Goal: Transaction & Acquisition: Purchase product/service

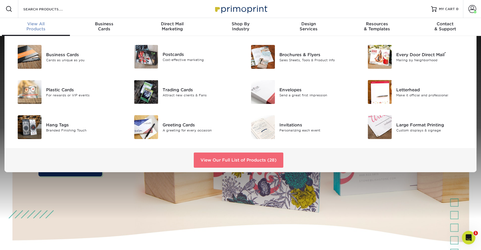
click link "View Our Full List of Products (28)"
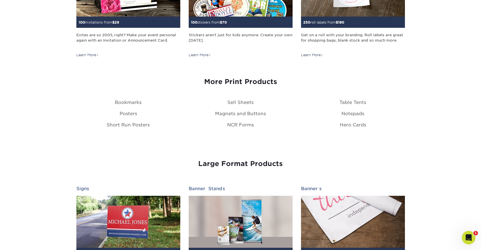
scroll to position [597, 0]
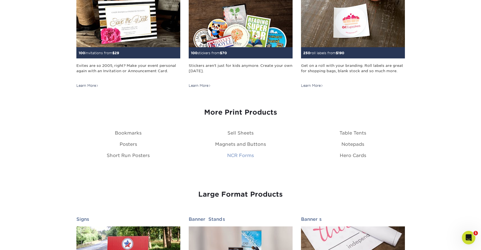
click at [239, 154] on link "NCR Forms" at bounding box center [240, 155] width 27 height 5
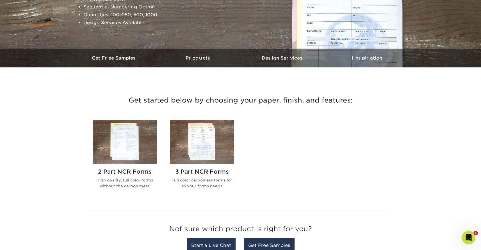
scroll to position [131, 0]
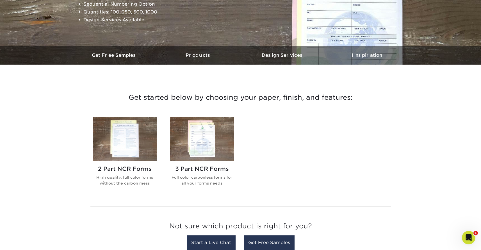
click at [120, 138] on img at bounding box center [125, 139] width 64 height 44
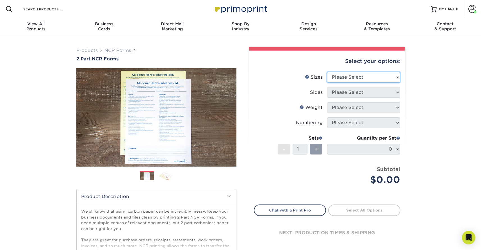
click at [350, 72] on select "Please Select 5.5" x 8.5" 8.5" x 11"" at bounding box center [363, 77] width 73 height 11
select select "8.50x11.00"
click at [327, 72] on select "Please Select 5.5" x 8.5" 8.5" x 11"" at bounding box center [363, 77] width 73 height 11
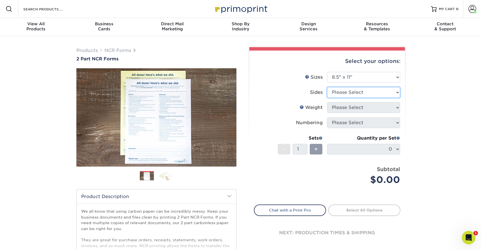
click at [352, 93] on select "Please Select Black & White (1/0) Full Color (4/0)" at bounding box center [363, 92] width 73 height 11
select select "2295b6f0-1f96-4774-b4ab-d24da34c0f39"
click at [327, 87] on select "Please Select Black & White (1/0) Full Color (4/0)" at bounding box center [363, 92] width 73 height 11
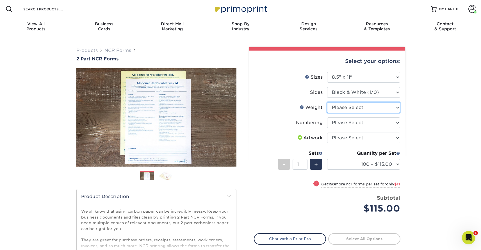
click at [351, 106] on select "Please Select 20LB2P" at bounding box center [363, 107] width 73 height 11
select select "20LB2P"
click at [327, 102] on select "Please Select 20LB2P" at bounding box center [363, 107] width 73 height 11
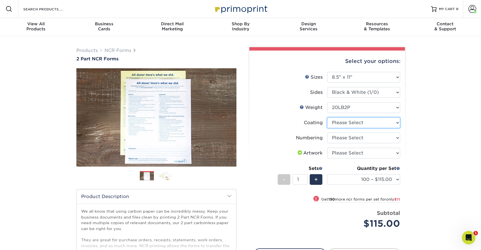
click at [350, 121] on select at bounding box center [363, 122] width 73 height 11
select select "3e7618de-abca-4bda-9f97-8b9129e913d8"
click at [327, 117] on select at bounding box center [363, 122] width 73 height 11
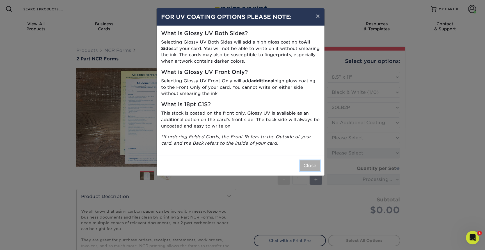
click at [316, 167] on button "Close" at bounding box center [310, 165] width 20 height 11
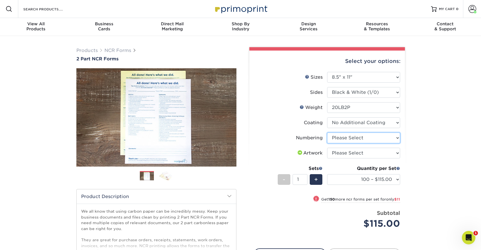
click at [364, 136] on select "Please Select Numbering on the Front only No Numbering" at bounding box center [363, 138] width 73 height 11
select select "936c80a5-99b7-47e8-acd6-e5b2b860875a"
click at [327, 133] on select "Please Select Numbering on the Front only No Numbering" at bounding box center [363, 138] width 73 height 11
click at [361, 152] on select "Please Select I will upload files I need a design - $75" at bounding box center [363, 153] width 73 height 11
select select "upload"
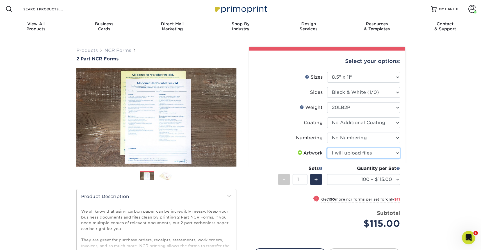
click at [327, 148] on select "Please Select I will upload files I need a design - $75" at bounding box center [363, 153] width 73 height 11
click at [438, 132] on div "Products NCR Forms 2 Part NCR Forms Next" at bounding box center [240, 186] width 481 height 300
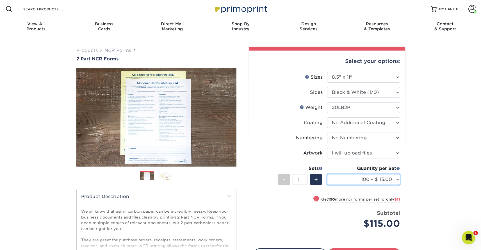
click at [393, 180] on select "100 – $115.00 250 – $126.00 500 – $153.00 1000 – $270.00" at bounding box center [363, 179] width 73 height 11
select select "500 – $153.00"
click at [327, 174] on select "100 – $115.00 250 – $126.00 500 – $153.00 1000 – $270.00" at bounding box center [363, 179] width 73 height 11
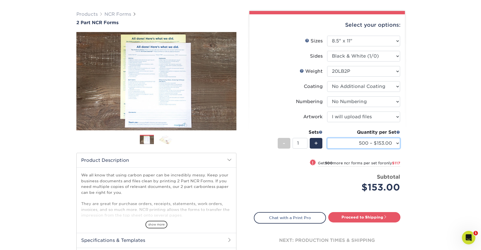
scroll to position [126, 0]
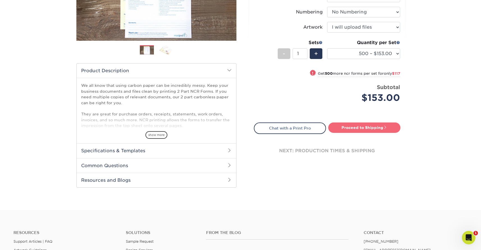
click at [384, 126] on span at bounding box center [385, 127] width 4 height 4
type input "Set 1"
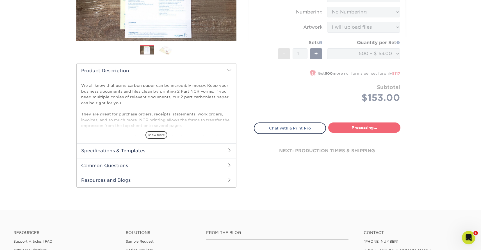
select select "c916104c-fdac-4d76-a755-872cf3318625"
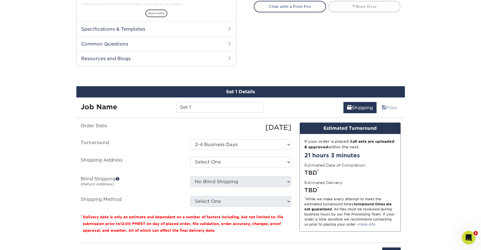
scroll to position [286, 0]
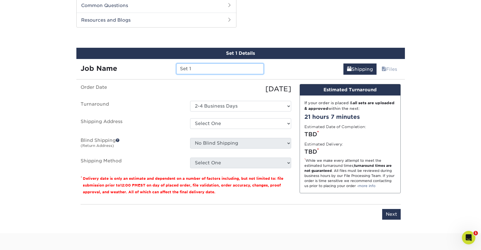
drag, startPoint x: 201, startPoint y: 69, endPoint x: 143, endPoint y: 69, distance: 57.6
click at [143, 69] on div "Job Name Set 1" at bounding box center [172, 68] width 192 height 11
type input "[DATE] CK PallMed Consent"
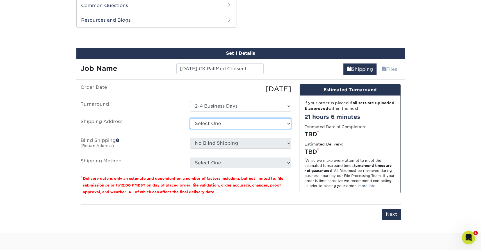
click at [212, 126] on select "Select One Business Cards - Leanne King Carolina Caring Carolina Caring Carolin…" at bounding box center [240, 123] width 101 height 11
select select "278758"
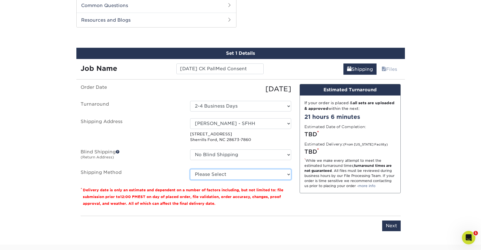
click at [253, 175] on select "Please Select Ground Shipping (+$25.56) 3 Day Shipping Service (+$38.30) 2 Day …" at bounding box center [240, 174] width 101 height 11
select select "03"
click at [190, 169] on select "Please Select Ground Shipping (+$25.56) 3 Day Shipping Service (+$38.30) 2 Day …" at bounding box center [240, 174] width 101 height 11
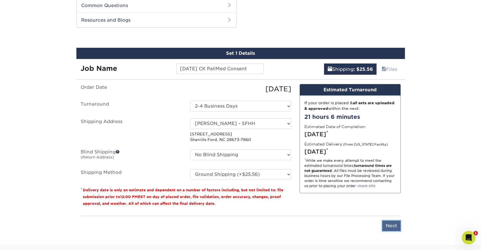
click at [391, 225] on input "Next" at bounding box center [391, 225] width 19 height 11
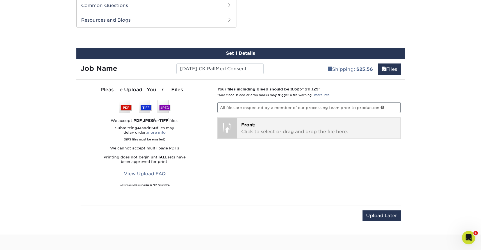
click at [255, 128] on p "Front: Click to select or drag and drop the file here." at bounding box center [318, 128] width 155 height 13
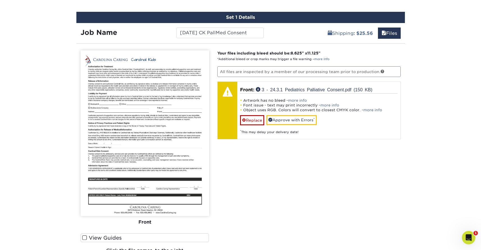
scroll to position [326, 0]
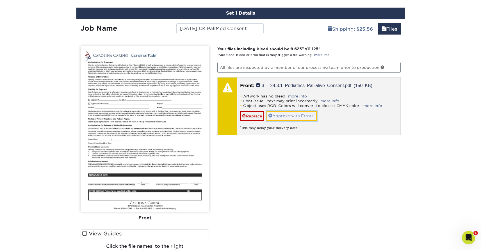
click at [293, 116] on link "Approve with Errors *" at bounding box center [291, 116] width 50 height 10
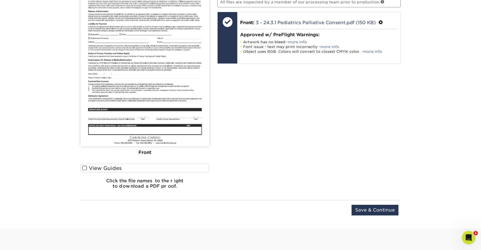
scroll to position [466, 0]
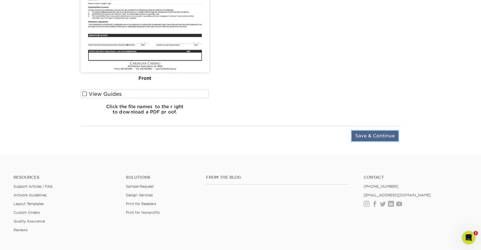
click at [389, 135] on input "Save & Continue" at bounding box center [375, 136] width 47 height 11
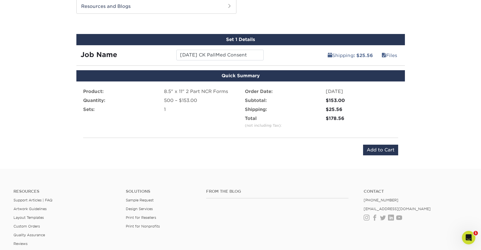
scroll to position [285, 0]
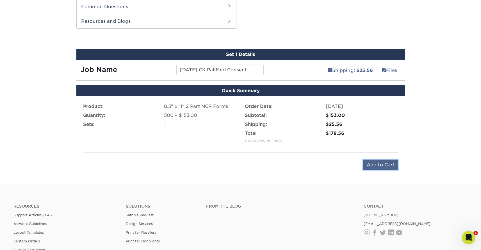
click at [383, 165] on input "Add to Cart" at bounding box center [380, 165] width 35 height 11
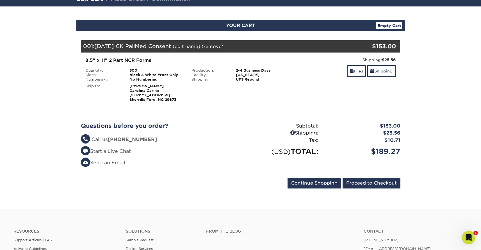
scroll to position [49, 0]
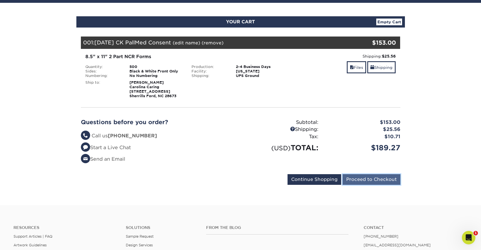
click at [369, 179] on input "Proceed to Checkout" at bounding box center [372, 179] width 58 height 11
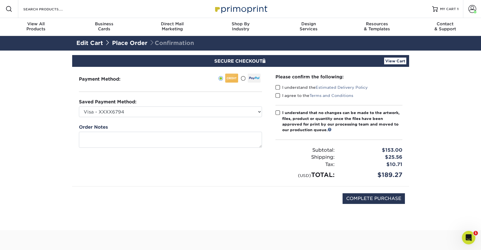
click at [277, 90] on span at bounding box center [277, 87] width 5 height 5
click at [0, 0] on input "I understand the Estimated Delivery Policy" at bounding box center [0, 0] width 0 height 0
click at [277, 95] on span at bounding box center [277, 95] width 5 height 5
click at [0, 0] on input "I agree to the Terms and Conditions" at bounding box center [0, 0] width 0 height 0
click at [278, 112] on span at bounding box center [277, 112] width 5 height 5
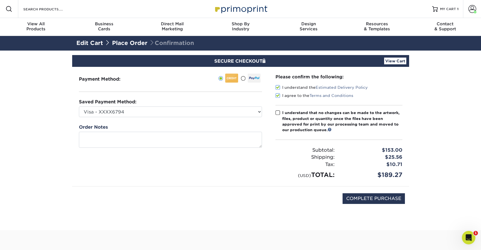
click at [0, 0] on input "I understand that no changes can be made to the artwork, files, product or quan…" at bounding box center [0, 0] width 0 height 0
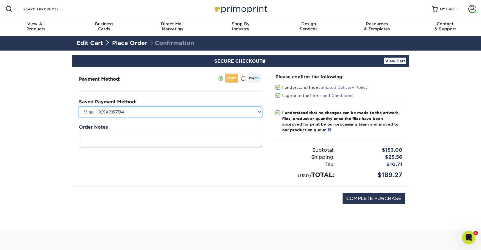
click at [258, 111] on select "Visa - XXXX6794 Visa - XXXX7081 Visa - XXXX2172 Visa - XXXX1584 Visa - XXXX7084…" at bounding box center [170, 111] width 183 height 11
select select "69163"
click at [79, 106] on select "Visa - XXXX6794 Visa - XXXX7081 Visa - XXXX2172 Visa - XXXX1584 Visa - XXXX7084…" at bounding box center [170, 111] width 183 height 11
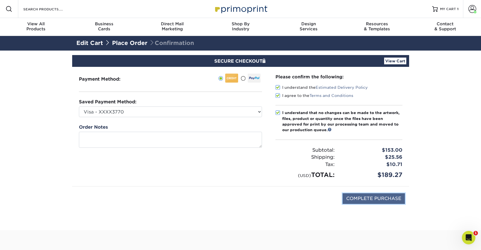
click at [381, 199] on input "COMPLETE PURCHASE" at bounding box center [374, 198] width 62 height 11
type input "PROCESSING, PLEASE WAIT..."
